Goal: Complete application form: Complete application form

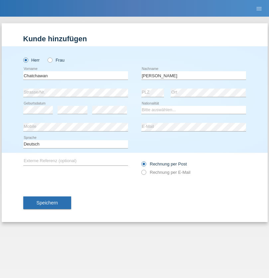
type input "[PERSON_NAME]"
select select "CH"
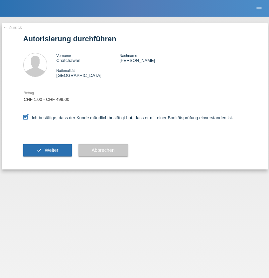
select select "1"
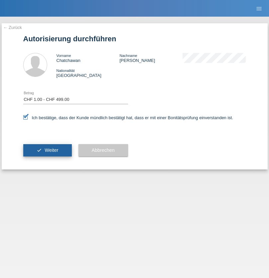
click at [47, 150] on span "Weiter" at bounding box center [52, 150] width 14 height 5
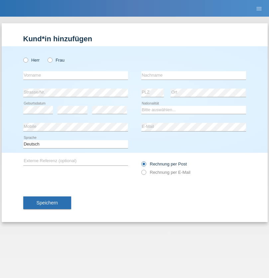
radio input "true"
click at [76, 75] on input "text" at bounding box center [75, 75] width 105 height 8
type input "[PERSON_NAME]"
click at [194, 75] on input "text" at bounding box center [194, 75] width 105 height 8
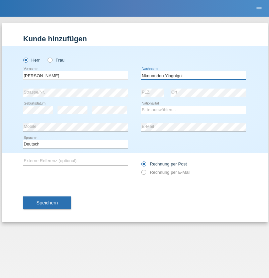
type input "Nkouandou Yiagnigni"
select select "CH"
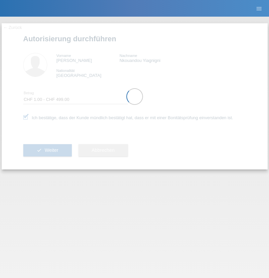
select select "1"
